Goal: Transaction & Acquisition: Subscribe to service/newsletter

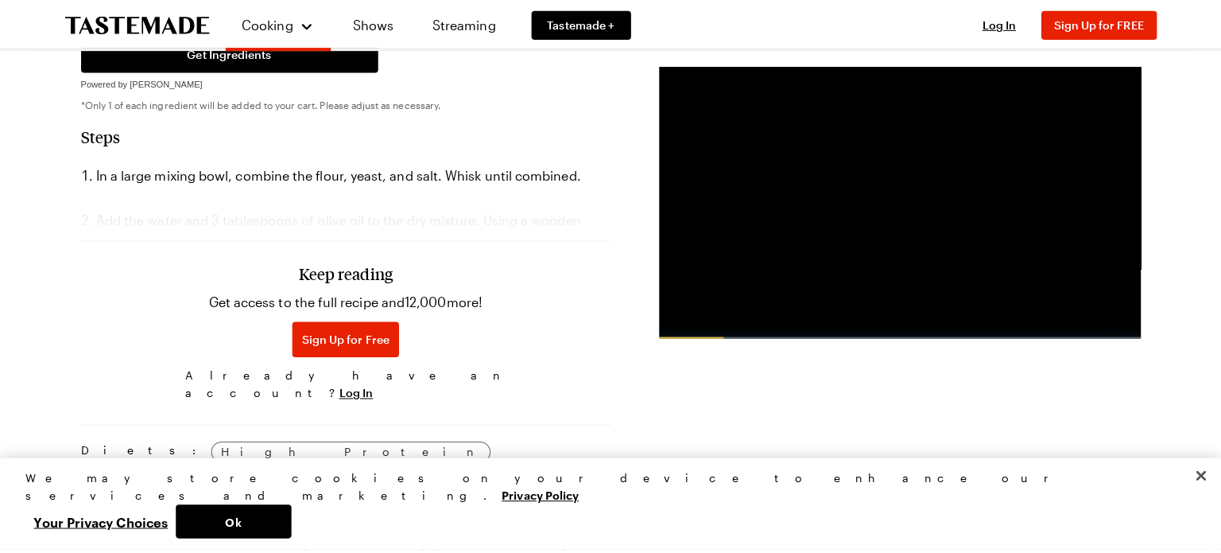
scroll to position [1241, 0]
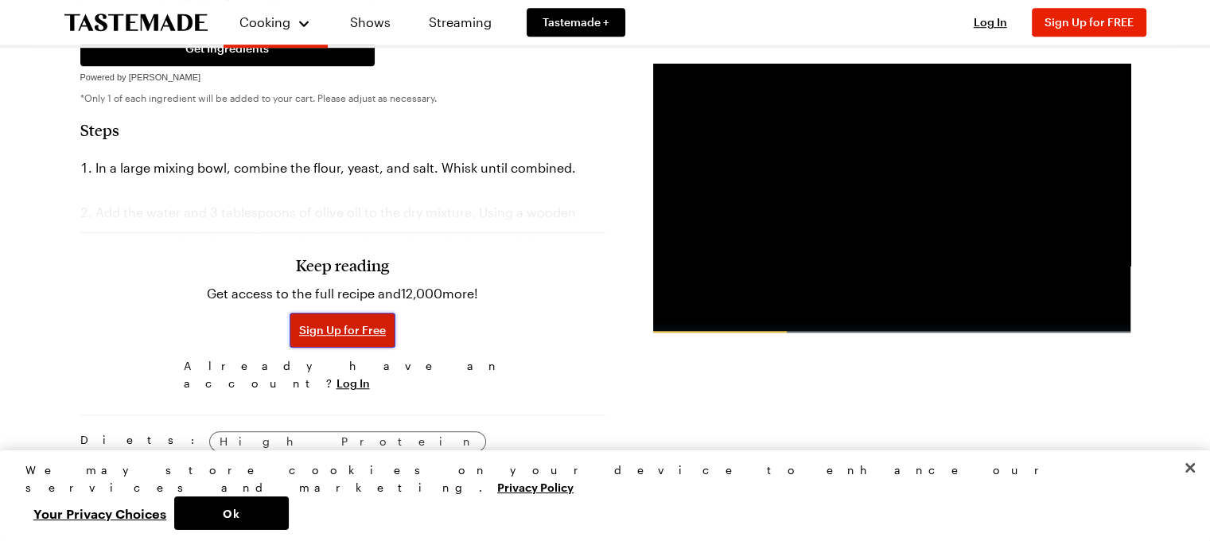
click at [341, 322] on span "Sign Up for Free" at bounding box center [342, 330] width 87 height 16
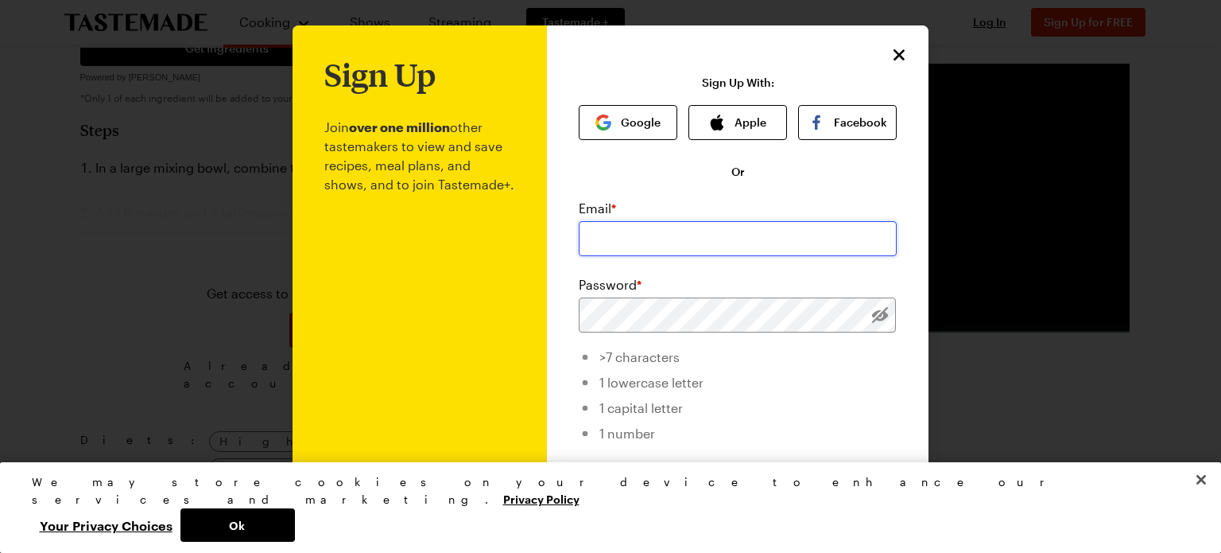
click at [627, 231] on input "email" at bounding box center [738, 238] width 318 height 35
type input "[PERSON_NAME][EMAIL_ADDRESS][DOMAIN_NAME]"
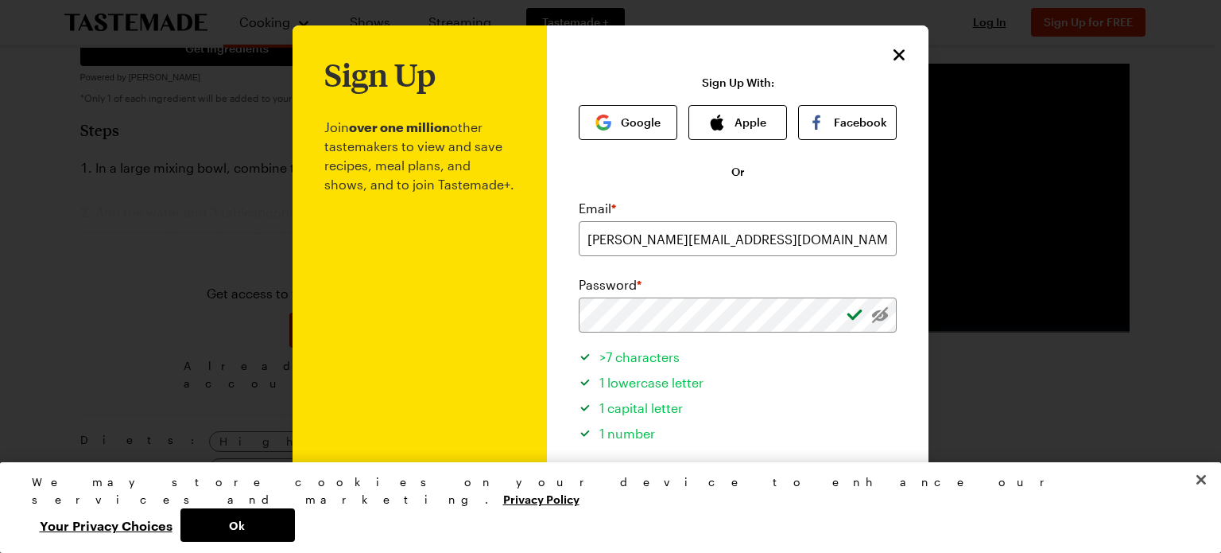
click at [805, 369] on li "1 lowercase letter" at bounding box center [738, 379] width 318 height 25
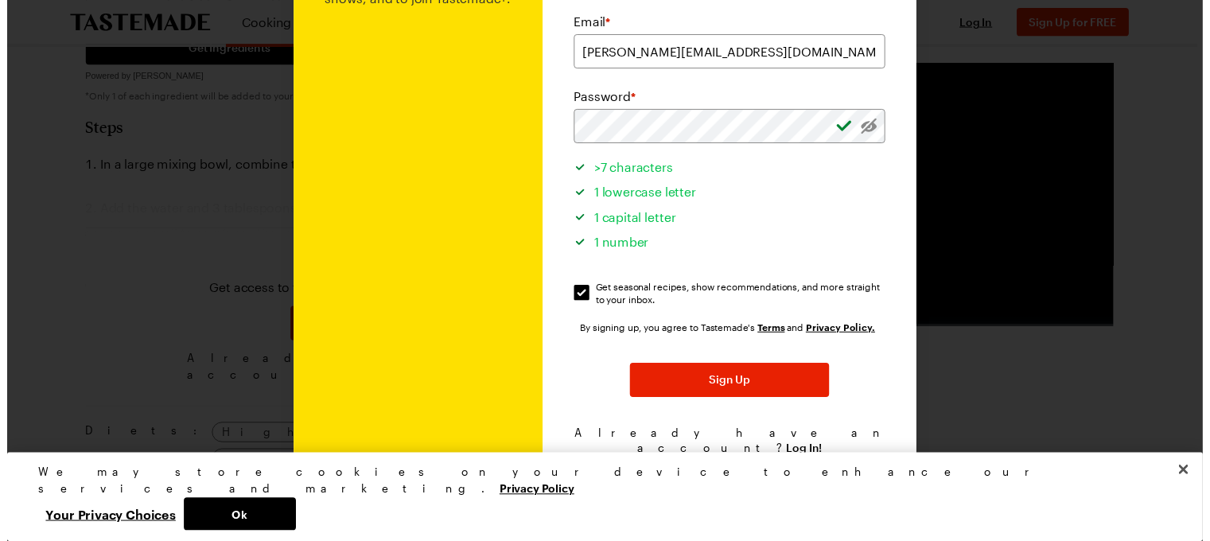
scroll to position [191, 0]
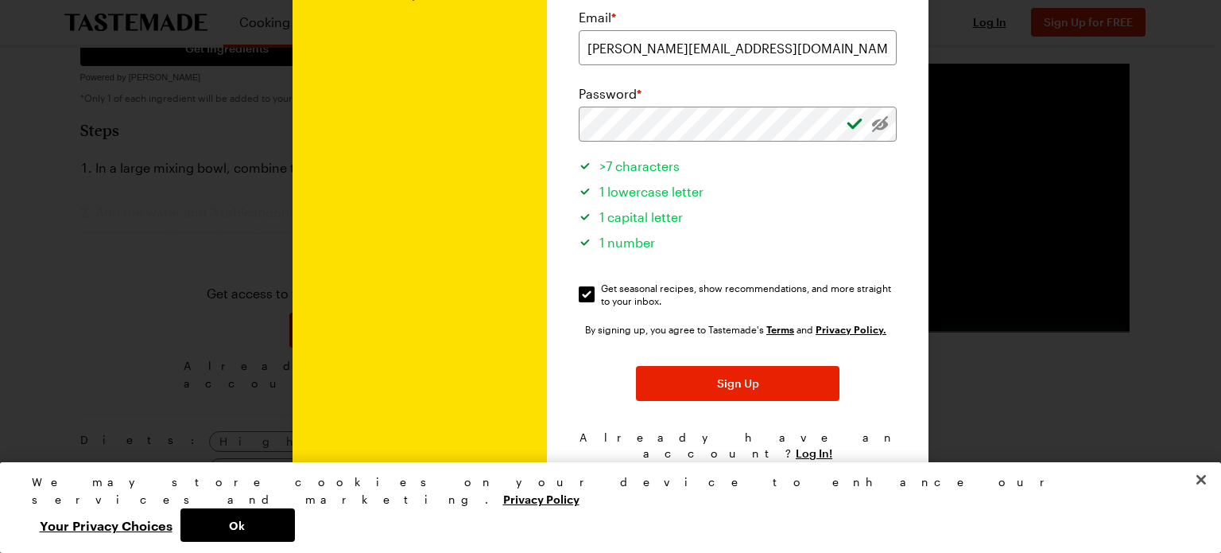
click at [805, 369] on div "By signing up, you agree to Tastemade's Terms and Privacy Policy. Sign Up Alrea…" at bounding box center [738, 391] width 318 height 140
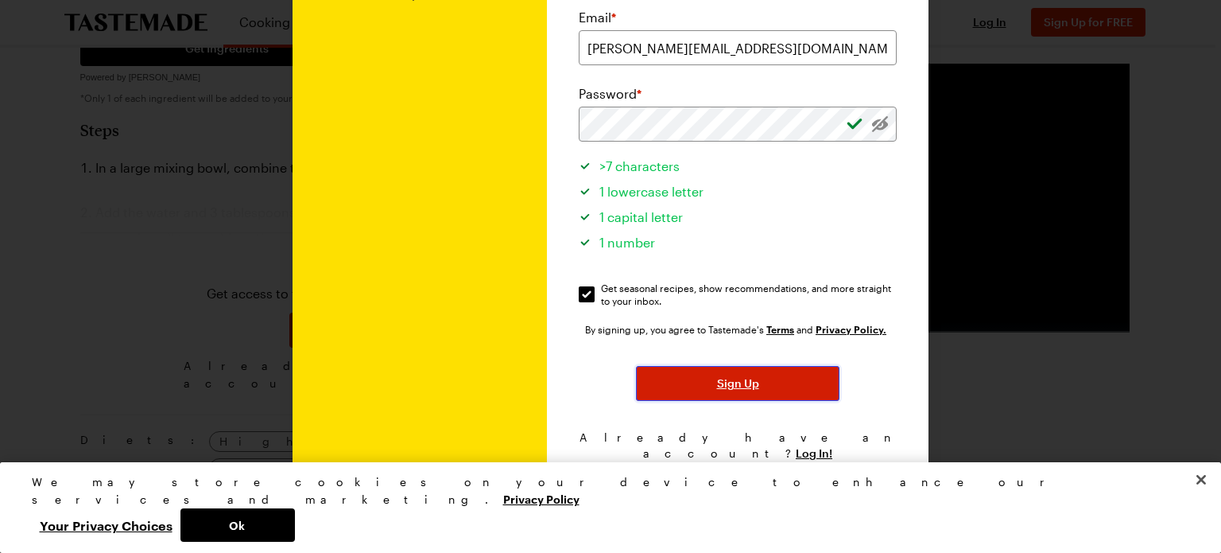
click at [753, 375] on button "Sign Up" at bounding box center [738, 383] width 204 height 35
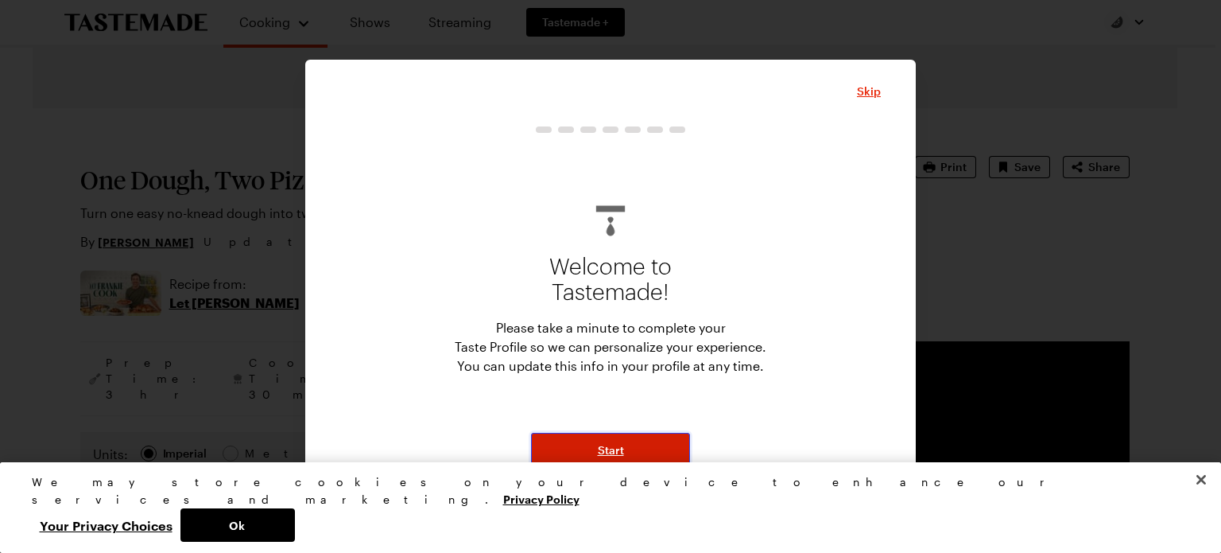
click at [583, 452] on button "Start" at bounding box center [610, 450] width 159 height 35
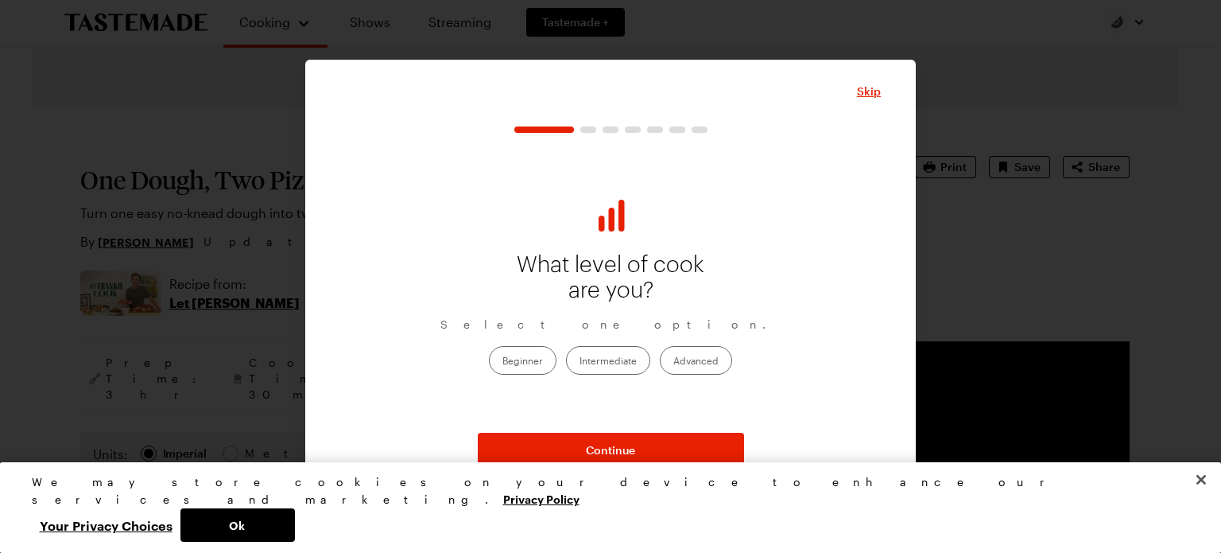
click at [687, 357] on label "Advanced" at bounding box center [696, 360] width 72 height 29
click at [674, 361] on input "Advanced" at bounding box center [674, 361] width 0 height 0
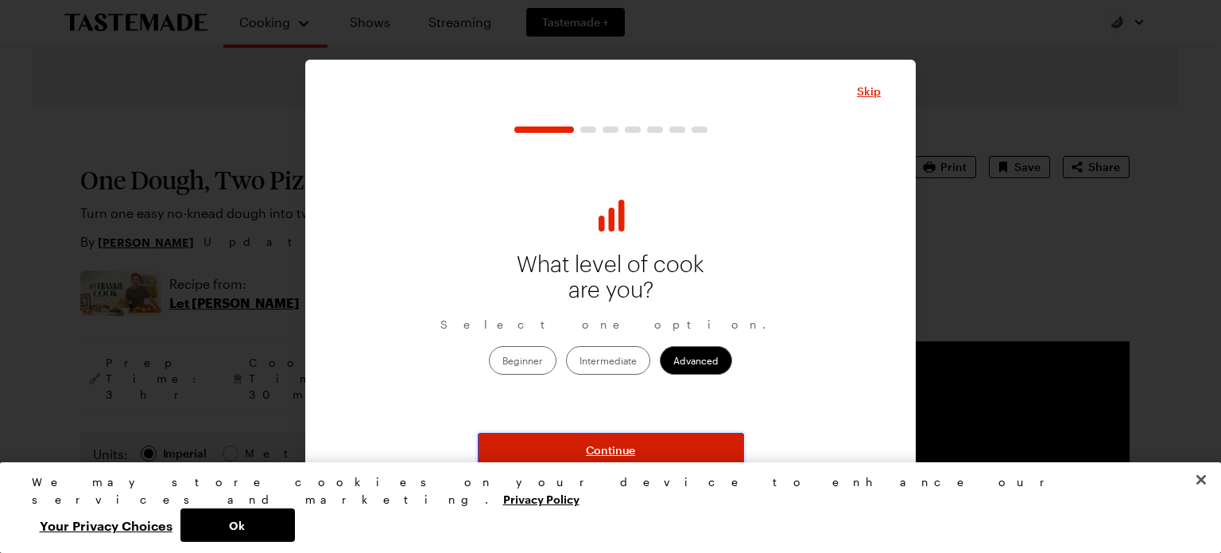
click at [636, 449] on button "Continue" at bounding box center [611, 450] width 266 height 35
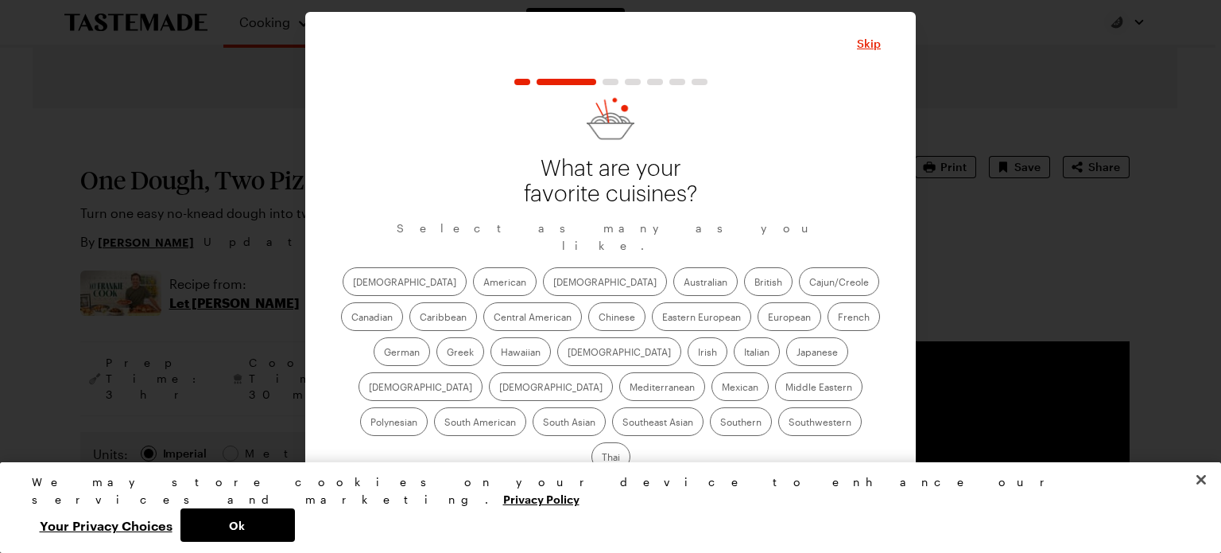
click at [473, 293] on label "American" at bounding box center [505, 281] width 64 height 29
click at [483, 283] on input "American" at bounding box center [483, 283] width 0 height 0
click at [543, 292] on label "[DEMOGRAPHIC_DATA]" at bounding box center [605, 281] width 124 height 29
click at [553, 283] on input "[DEMOGRAPHIC_DATA]" at bounding box center [553, 283] width 0 height 0
click at [799, 287] on label "Cajun/Creole" at bounding box center [839, 281] width 80 height 29
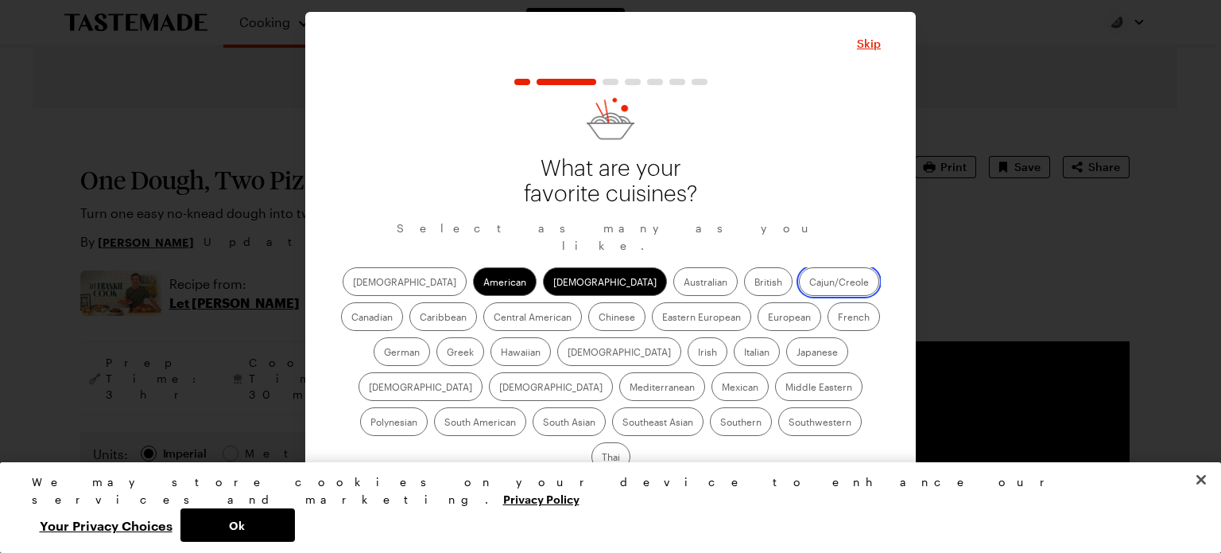
click at [810, 283] on input "Cajun/Creole" at bounding box center [810, 283] width 0 height 0
click at [477, 302] on label "Caribbean" at bounding box center [444, 316] width 68 height 29
click at [420, 318] on input "Caribbean" at bounding box center [420, 318] width 0 height 0
click at [557, 364] on label "[DEMOGRAPHIC_DATA]" at bounding box center [619, 351] width 124 height 29
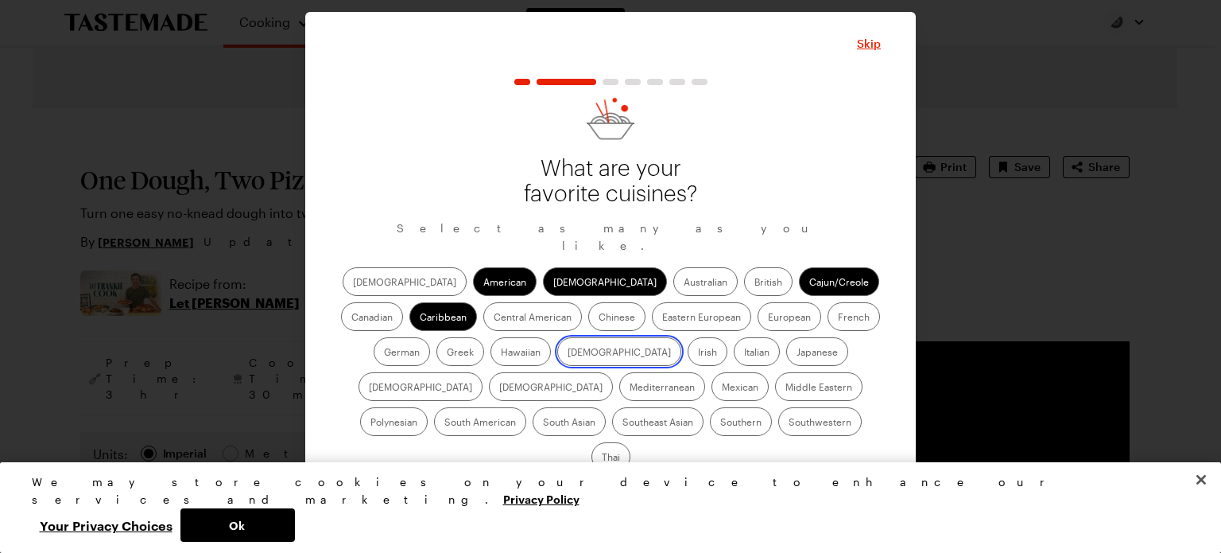
click at [568, 353] on input "[DEMOGRAPHIC_DATA]" at bounding box center [568, 353] width 0 height 0
drag, startPoint x: 459, startPoint y: 364, endPoint x: 507, endPoint y: 359, distance: 48.0
click at [507, 359] on div "[DEMOGRAPHIC_DATA] Asian Australian British Cajun/Creole Canadian Caribbean Cen…" at bounding box center [610, 369] width 541 height 204
click at [688, 359] on label "Irish" at bounding box center [708, 351] width 40 height 29
click at [698, 353] on input "Irish" at bounding box center [698, 353] width 0 height 0
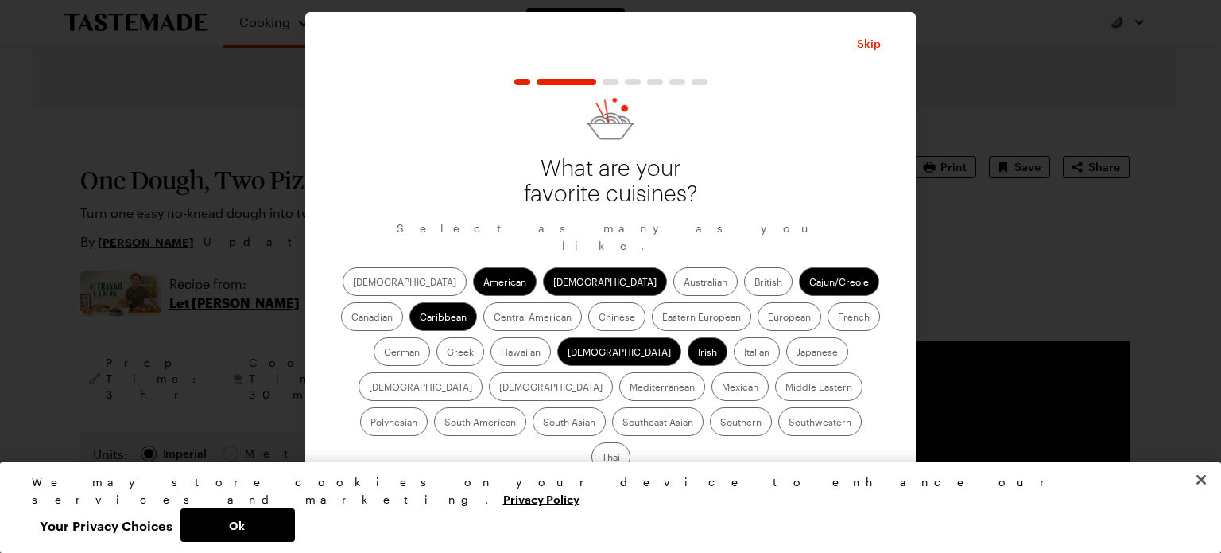
click at [734, 357] on label "Italian" at bounding box center [757, 351] width 46 height 29
click at [744, 353] on input "Italian" at bounding box center [744, 353] width 0 height 0
click at [613, 372] on label "[DEMOGRAPHIC_DATA]" at bounding box center [551, 386] width 124 height 29
click at [499, 388] on input "[DEMOGRAPHIC_DATA]" at bounding box center [499, 388] width 0 height 0
click at [705, 372] on label "Mediterranean" at bounding box center [662, 386] width 86 height 29
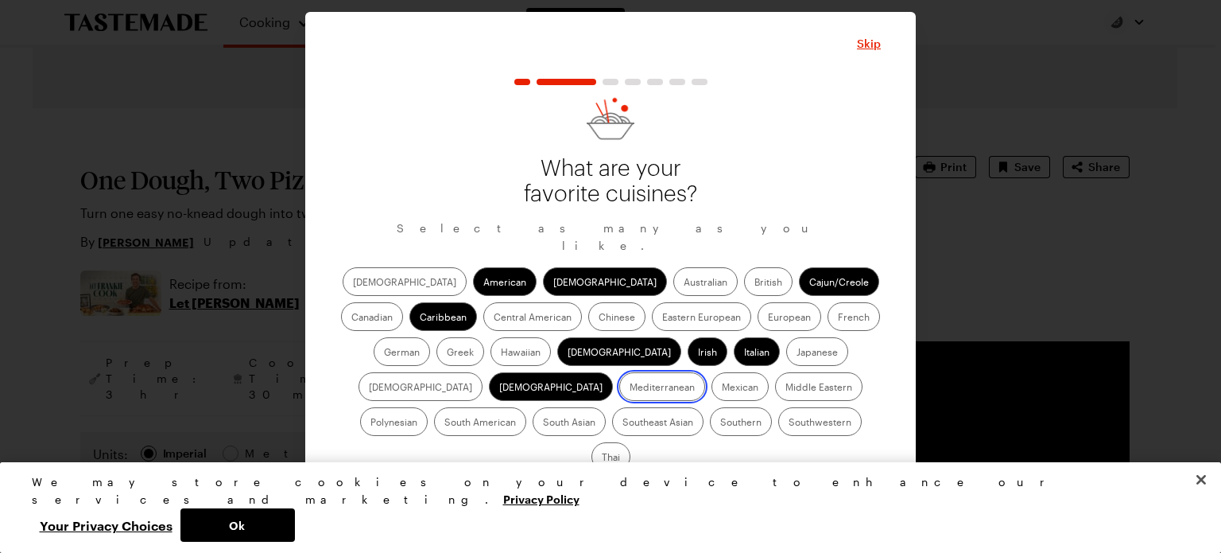
click at [630, 388] on input "Mediterranean" at bounding box center [630, 388] width 0 height 0
click at [712, 396] on label "Mexican" at bounding box center [740, 386] width 57 height 29
click at [722, 388] on input "Mexican" at bounding box center [722, 388] width 0 height 0
click at [710, 429] on label "Southern" at bounding box center [741, 421] width 62 height 29
click at [720, 423] on input "Southern" at bounding box center [720, 423] width 0 height 0
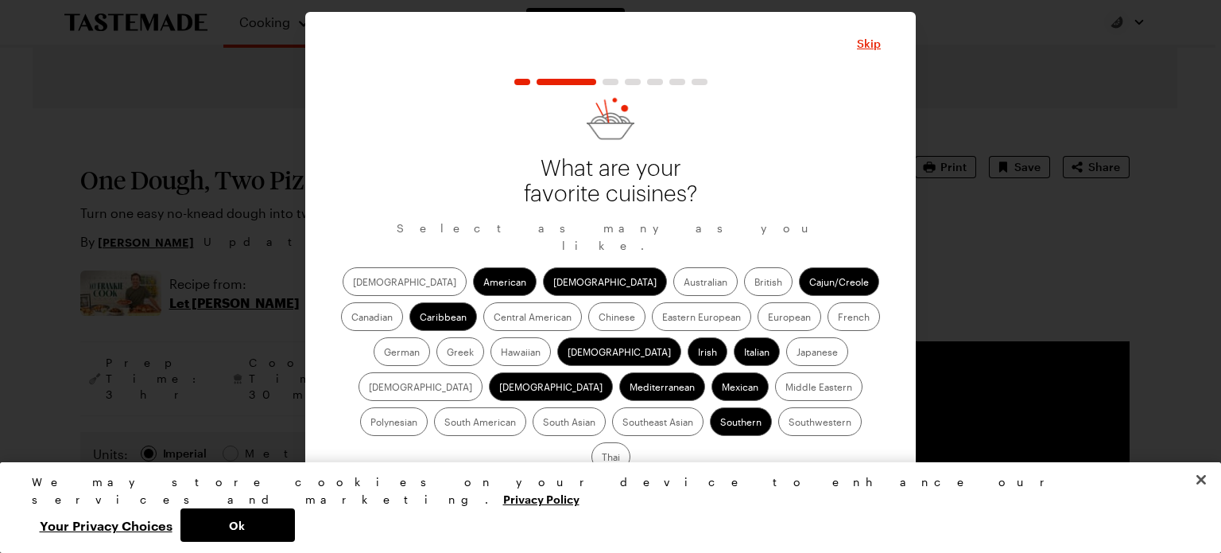
click at [779, 428] on label "Southwestern" at bounding box center [820, 421] width 83 height 29
click at [789, 423] on input "Southwestern" at bounding box center [789, 423] width 0 height 0
click at [631, 442] on label "Thai" at bounding box center [611, 456] width 39 height 29
click at [602, 458] on input "Thai" at bounding box center [602, 458] width 0 height 0
click at [622, 480] on button "Continue" at bounding box center [611, 497] width 266 height 35
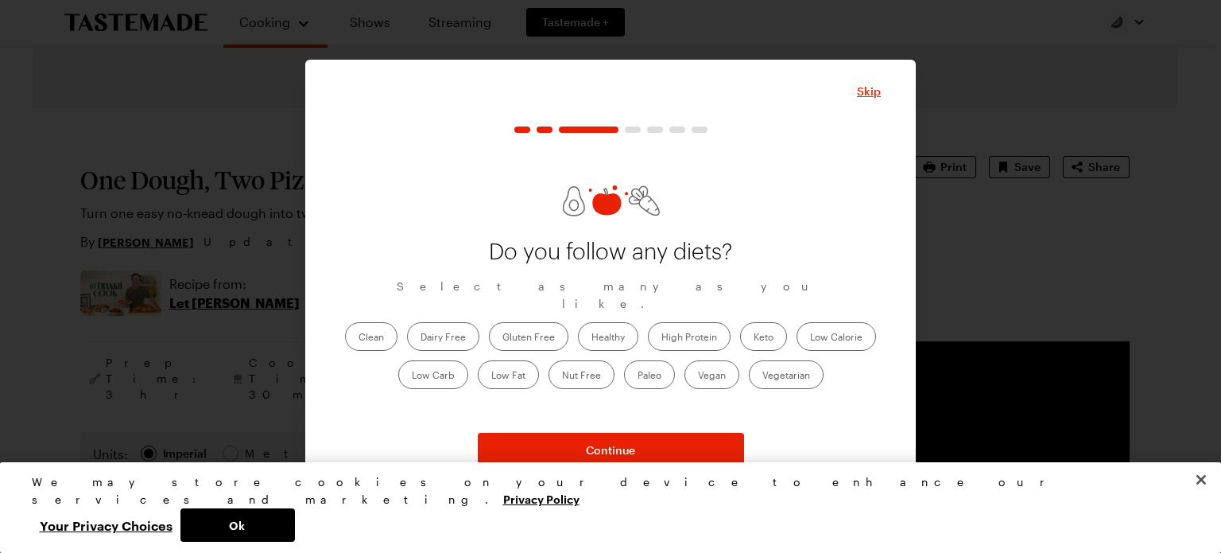
click at [367, 328] on label "Clean" at bounding box center [371, 336] width 52 height 29
click at [359, 338] on input "Clean" at bounding box center [359, 338] width 0 height 0
click at [367, 328] on label "Clean" at bounding box center [371, 336] width 52 height 29
click at [359, 338] on input "Clean" at bounding box center [359, 338] width 0 height 0
click at [361, 324] on label "Clean" at bounding box center [371, 336] width 52 height 29
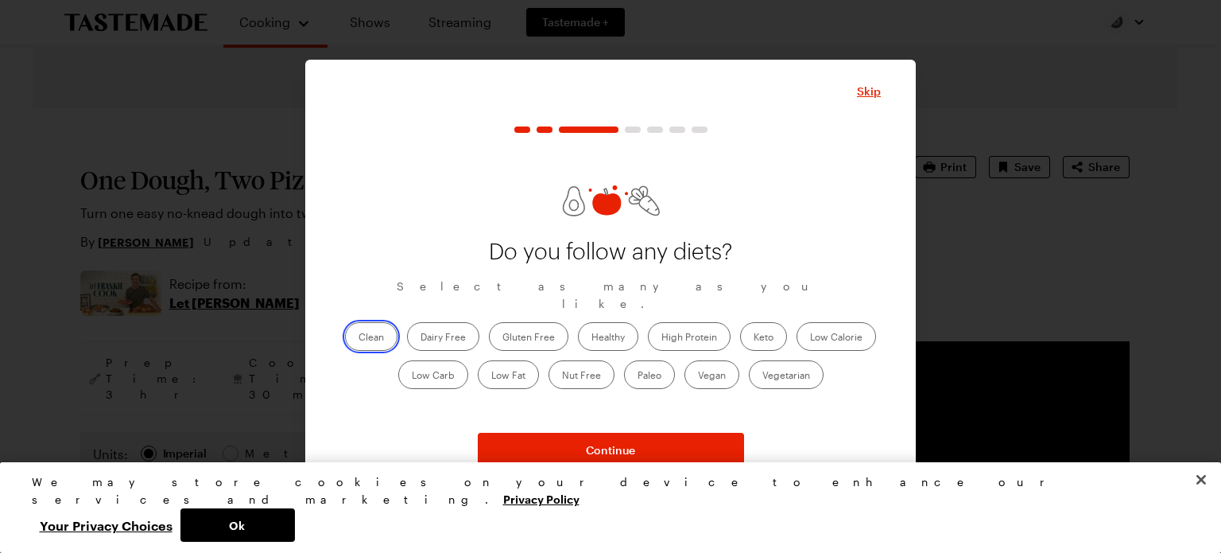
click at [359, 338] on input "Clean" at bounding box center [359, 338] width 0 height 0
click at [438, 360] on label "Low Carb" at bounding box center [433, 374] width 70 height 29
click at [412, 376] on Carb "Low Carb" at bounding box center [412, 376] width 0 height 0
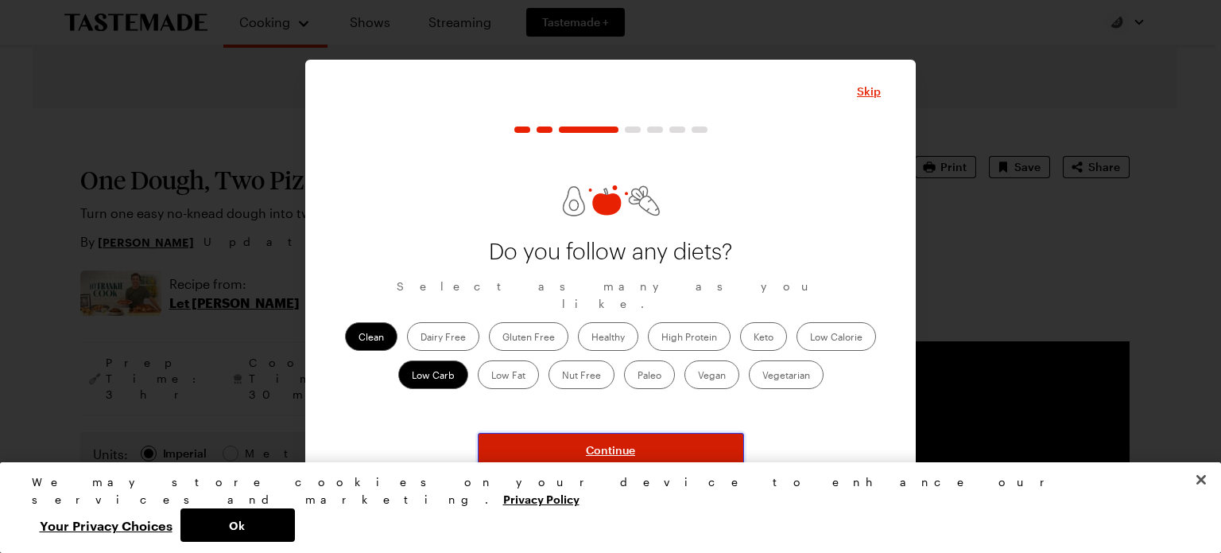
click at [604, 447] on span "Continue" at bounding box center [610, 450] width 49 height 16
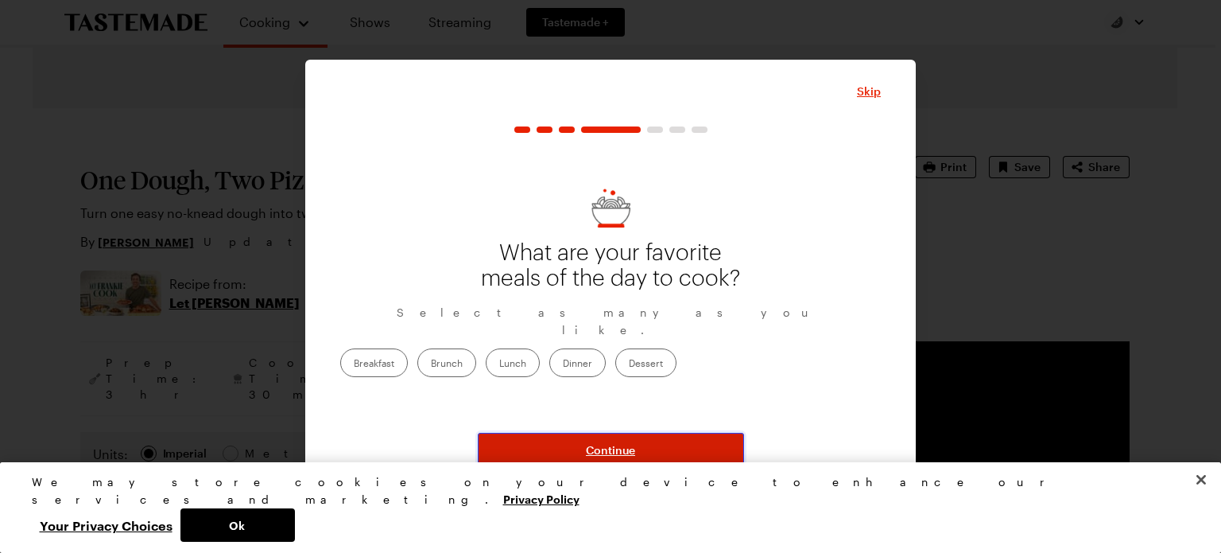
click at [604, 447] on span "Continue" at bounding box center [610, 450] width 49 height 16
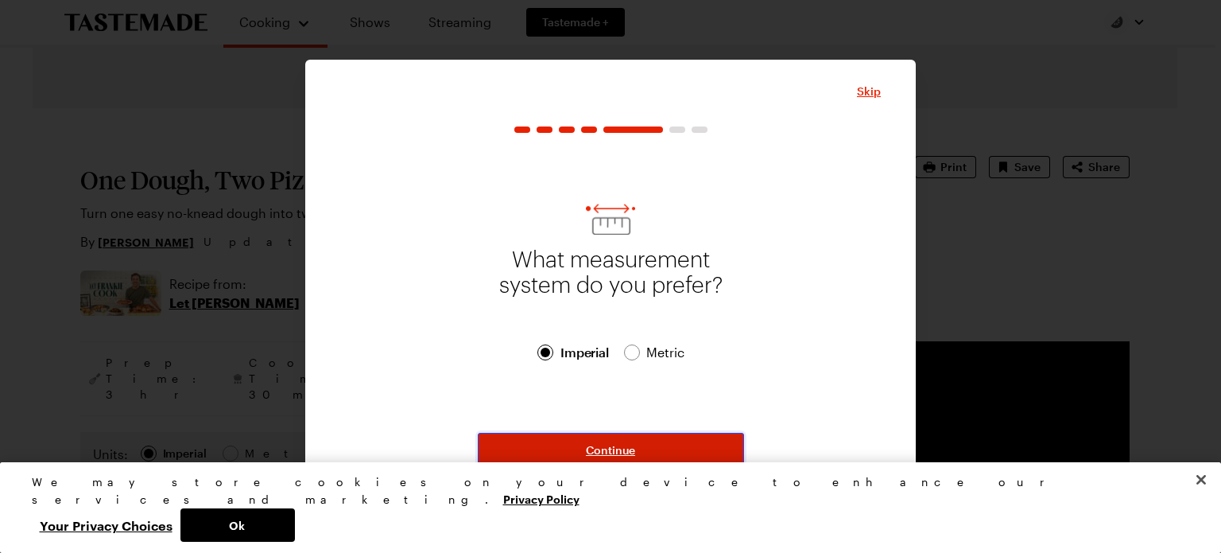
click at [604, 447] on span "Continue" at bounding box center [610, 450] width 49 height 16
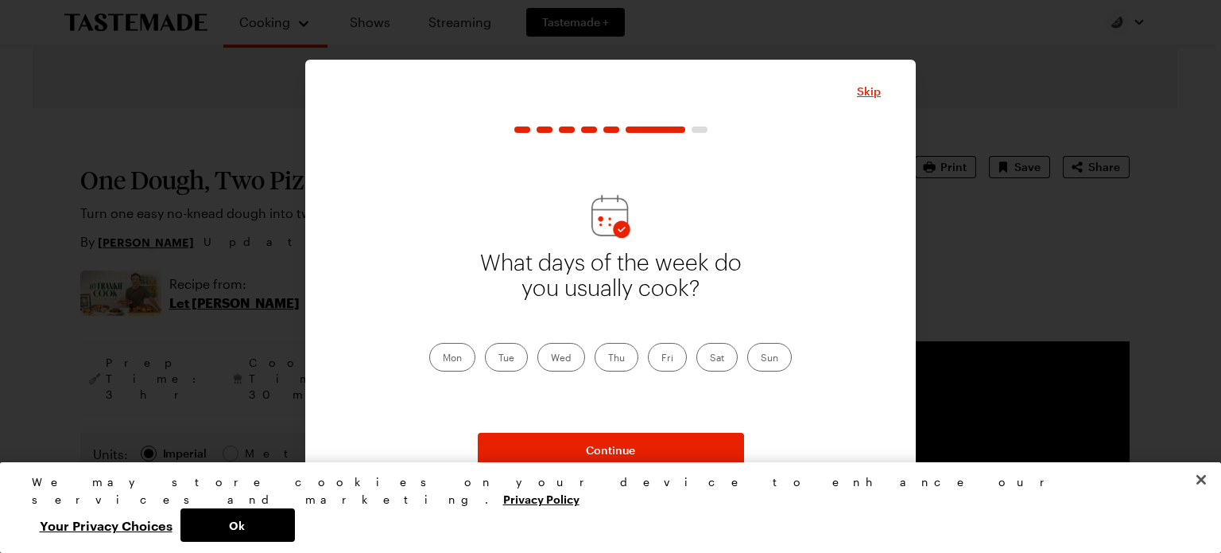
click at [452, 352] on label "Mon" at bounding box center [452, 357] width 46 height 29
click at [443, 359] on input "Mon" at bounding box center [443, 359] width 0 height 0
click at [512, 352] on label "Tue" at bounding box center [506, 357] width 43 height 29
click at [499, 359] on input "Tue" at bounding box center [499, 359] width 0 height 0
click at [549, 355] on label "Wed" at bounding box center [562, 357] width 48 height 29
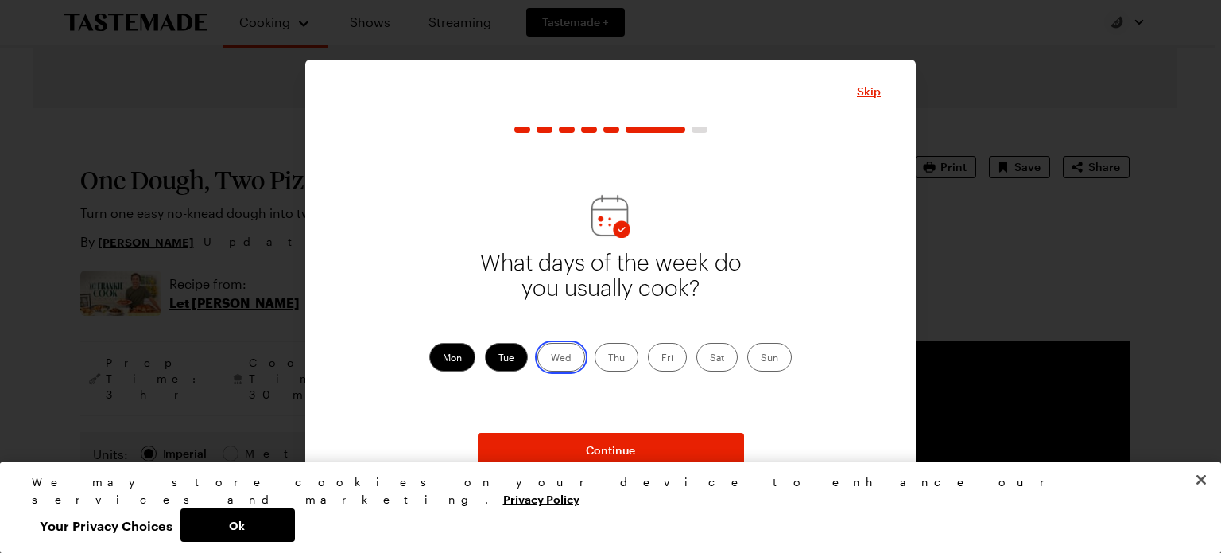
click at [551, 359] on input "Wed" at bounding box center [551, 359] width 0 height 0
click at [603, 363] on label "Thu" at bounding box center [617, 357] width 44 height 29
click at [608, 359] on input "Thu" at bounding box center [608, 359] width 0 height 0
click at [767, 355] on label "Sun" at bounding box center [770, 357] width 45 height 29
click at [761, 359] on input "Sun" at bounding box center [761, 359] width 0 height 0
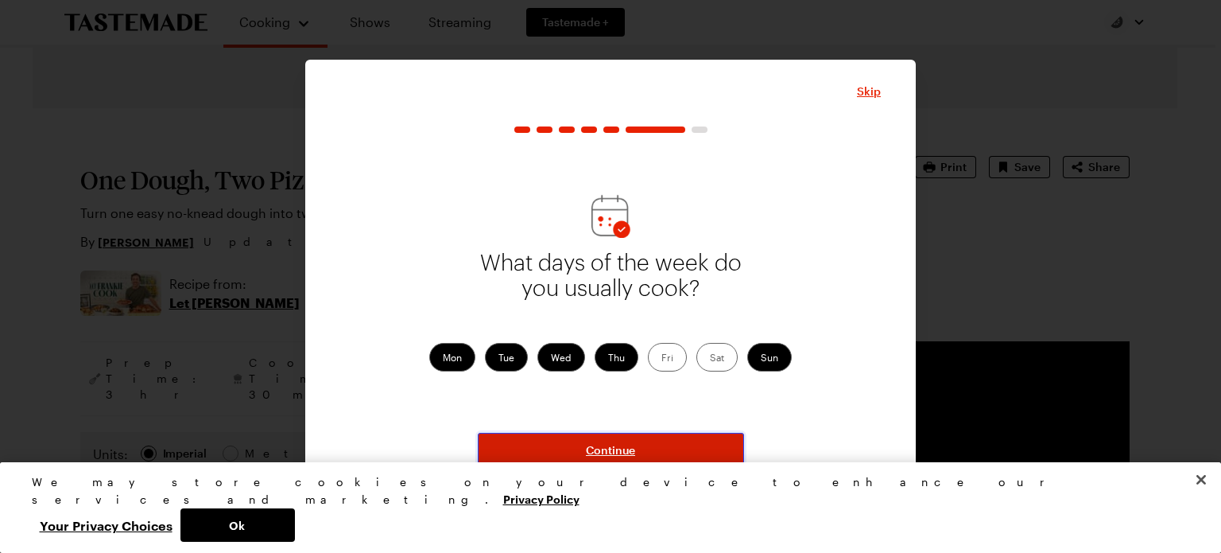
click at [595, 445] on span "Continue" at bounding box center [610, 450] width 49 height 16
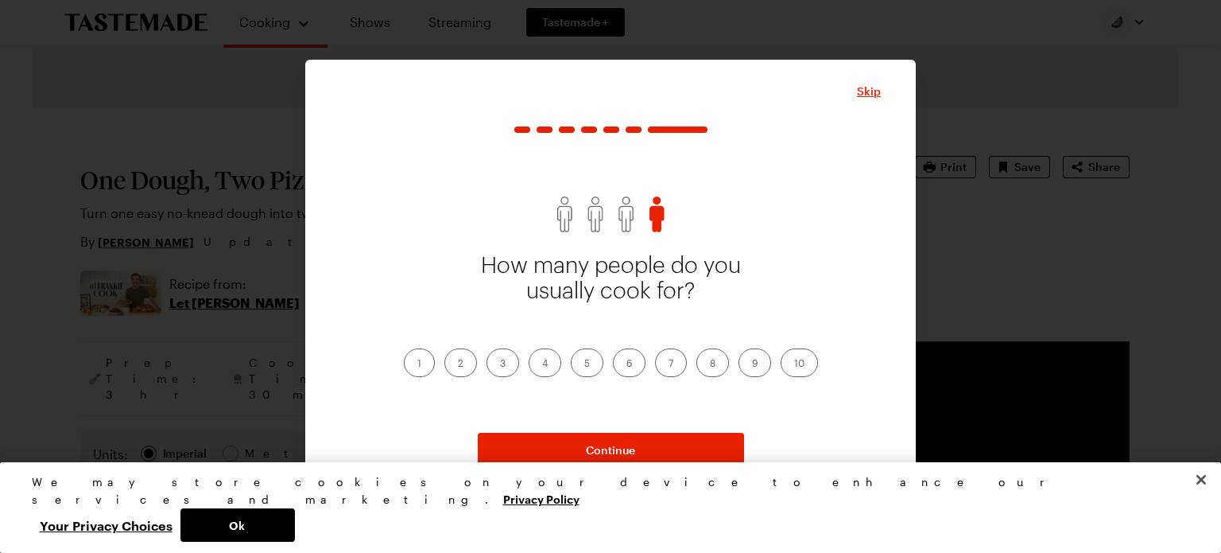
click at [457, 355] on label "2" at bounding box center [461, 362] width 33 height 29
click at [458, 364] on input "2" at bounding box center [458, 364] width 0 height 0
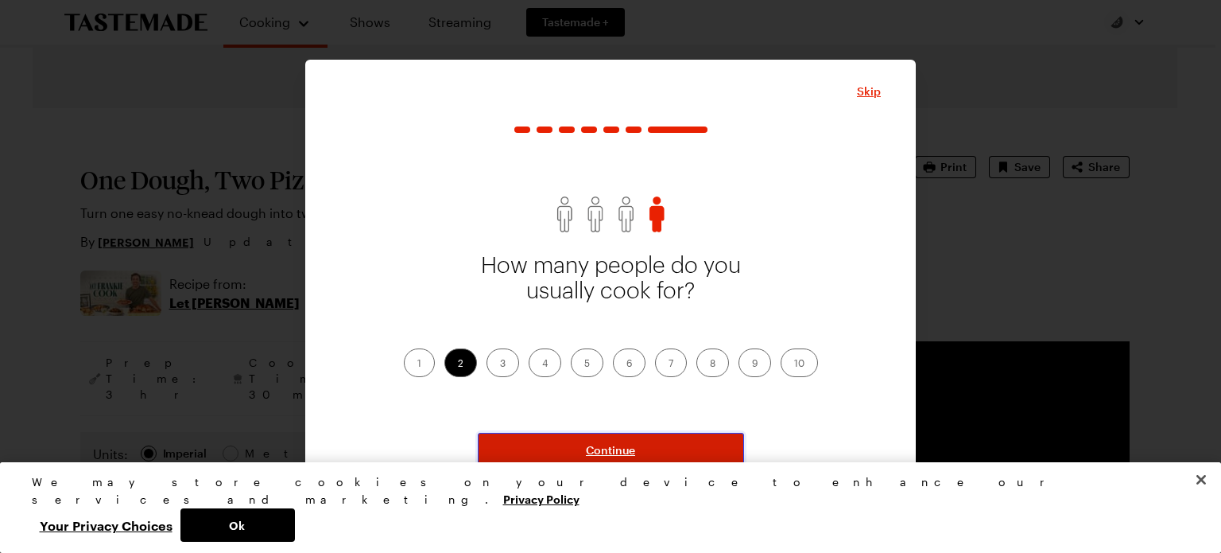
click at [582, 449] on button "Continue" at bounding box center [611, 450] width 266 height 35
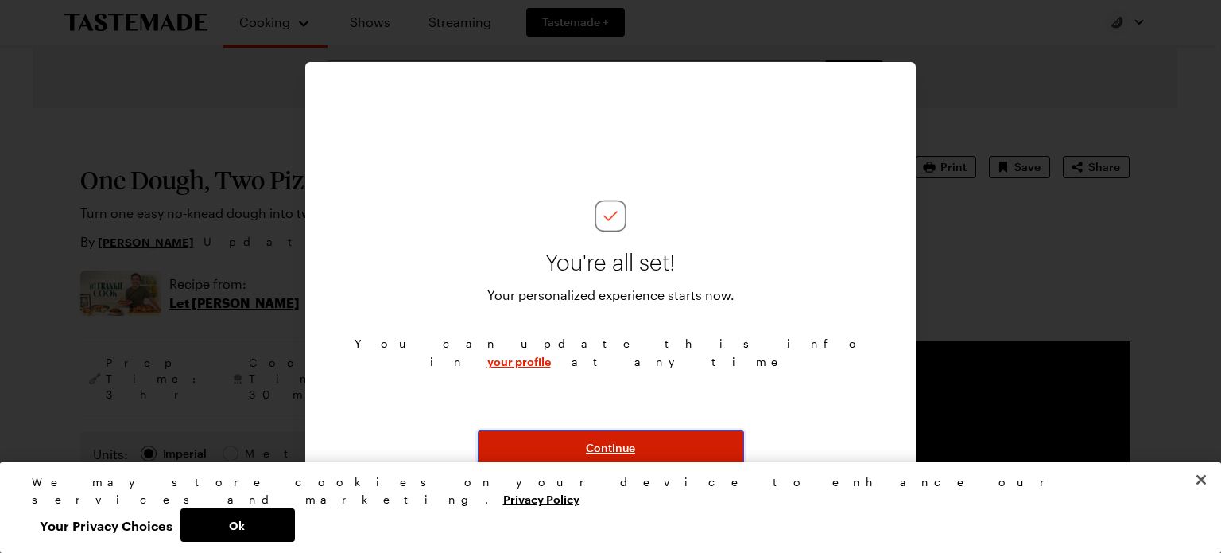
click at [582, 449] on button "Continue" at bounding box center [611, 447] width 266 height 35
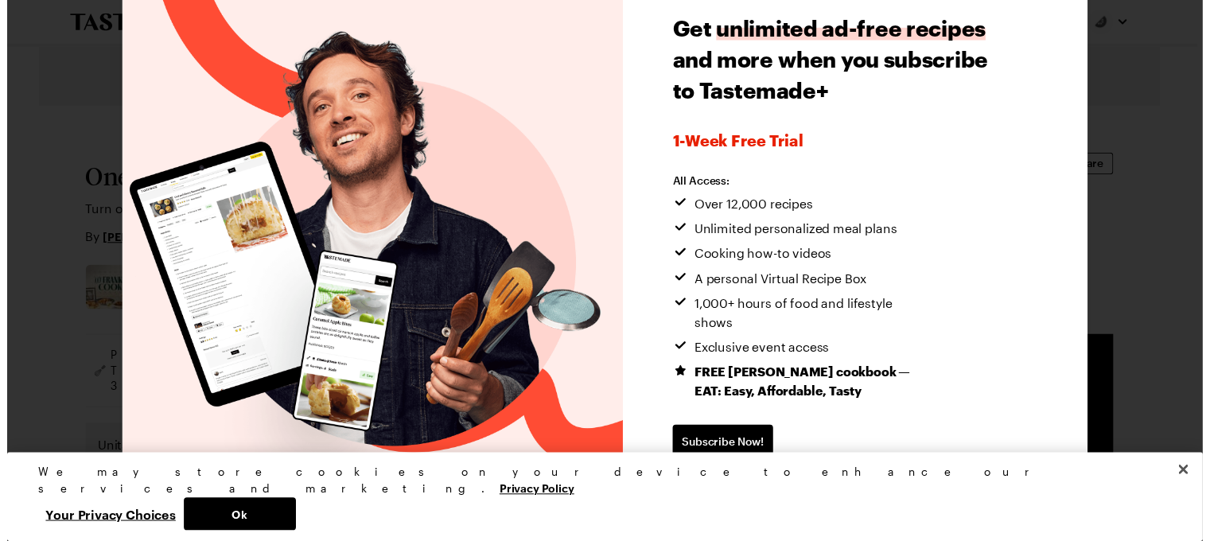
scroll to position [53, 0]
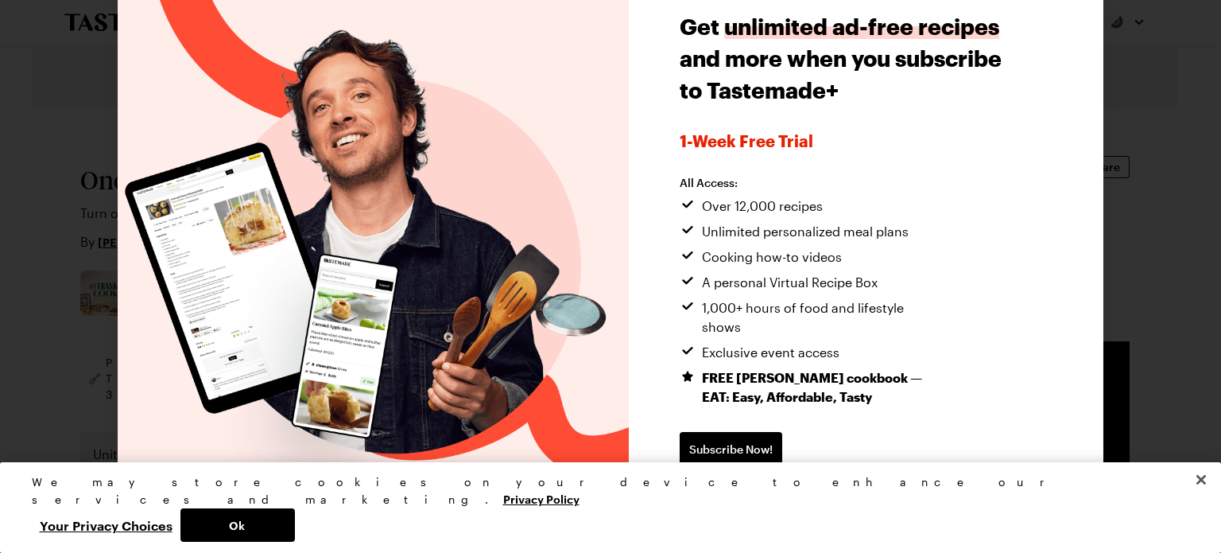
click at [735, 492] on span "Continue without subscribing" at bounding box center [761, 500] width 162 height 16
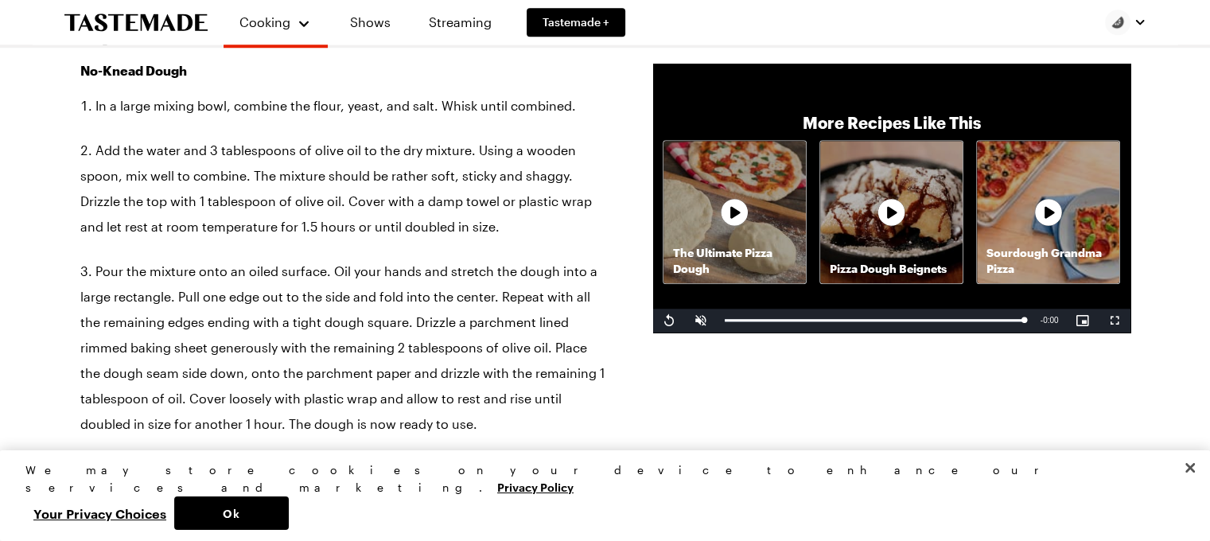
scroll to position [1336, 0]
click at [726, 197] on div "The Ultimate Pizza Dough" at bounding box center [734, 212] width 142 height 142
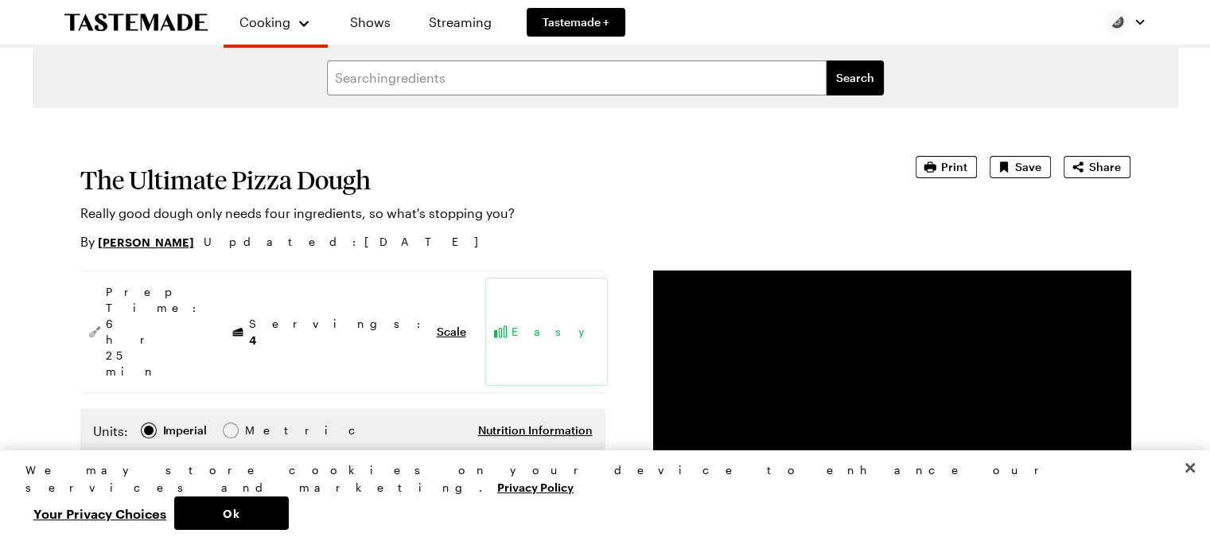
click at [600, 157] on section "The Ultimate Pizza Dough Really good dough only needs four ingredients, so what…" at bounding box center [475, 203] width 790 height 95
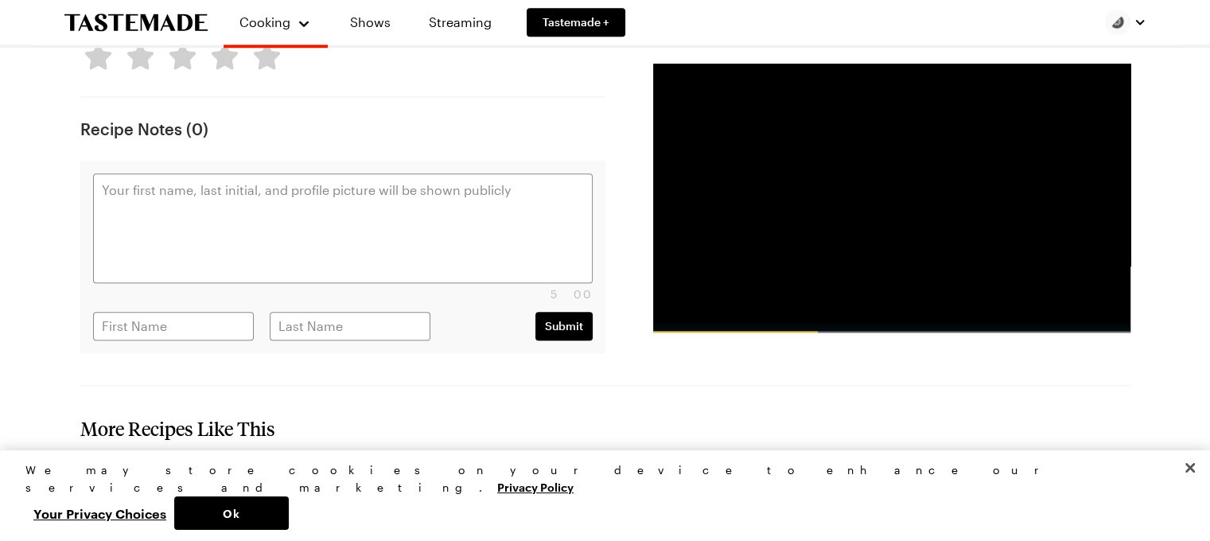
scroll to position [1622, 0]
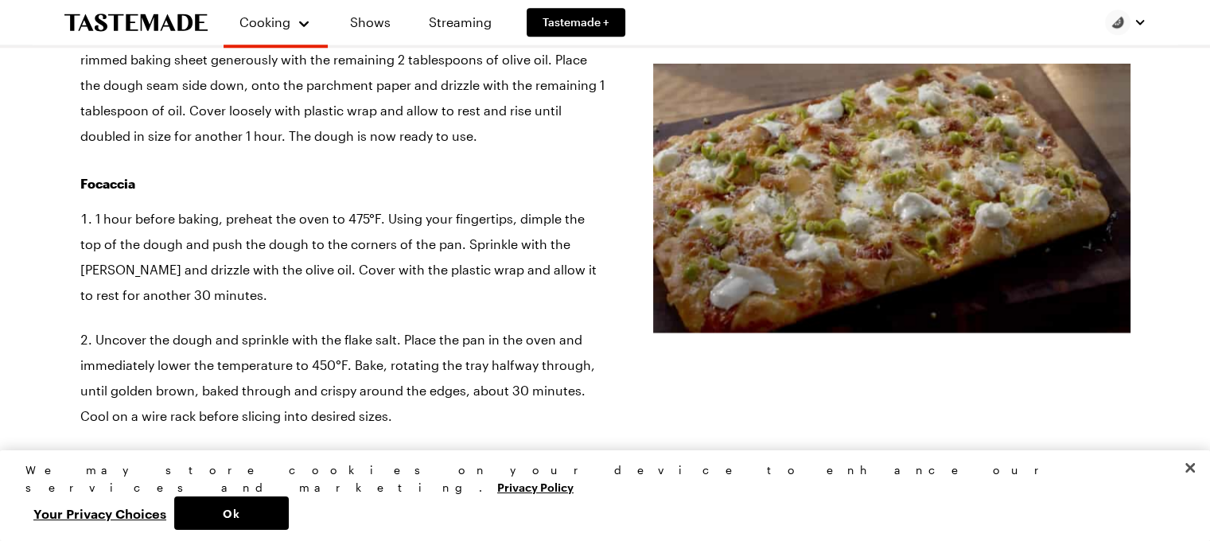
scroll to position [2748, 0]
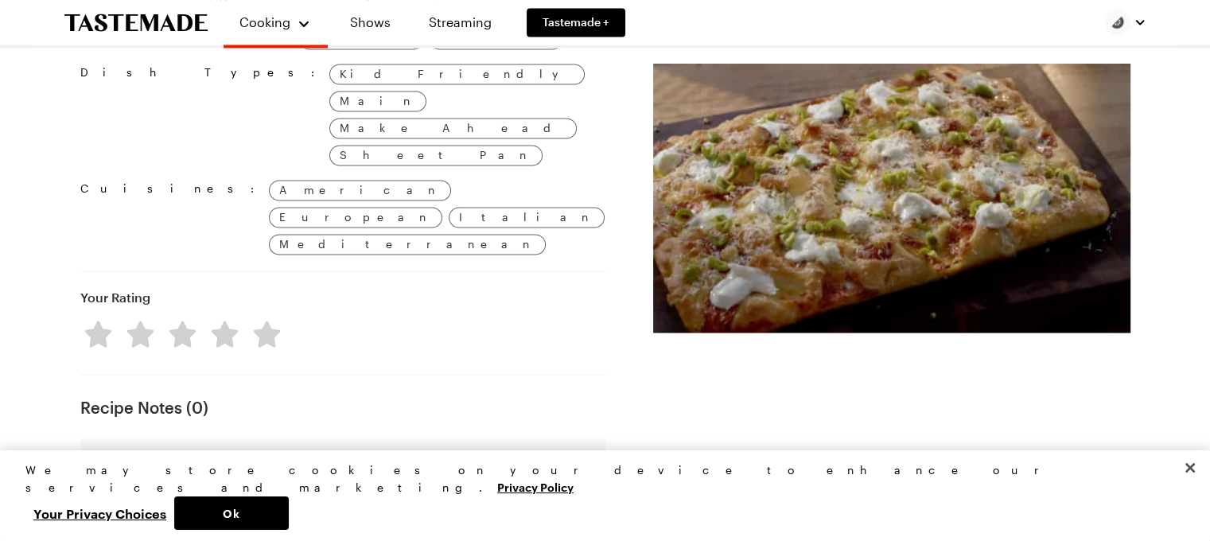
type textarea "x"
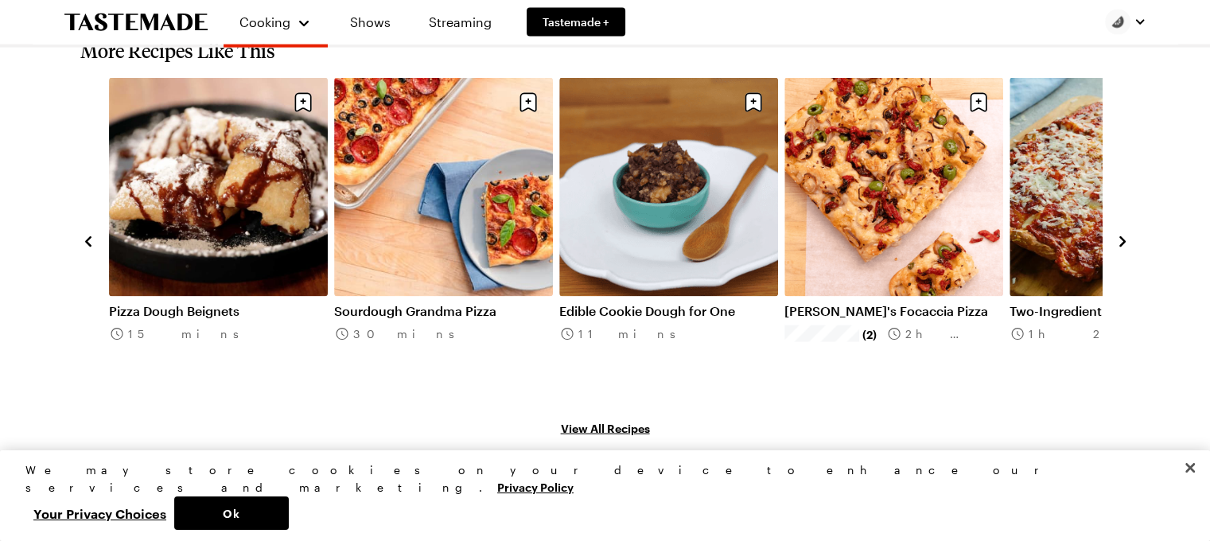
scroll to position [3416, 0]
